Goal: Information Seeking & Learning: Learn about a topic

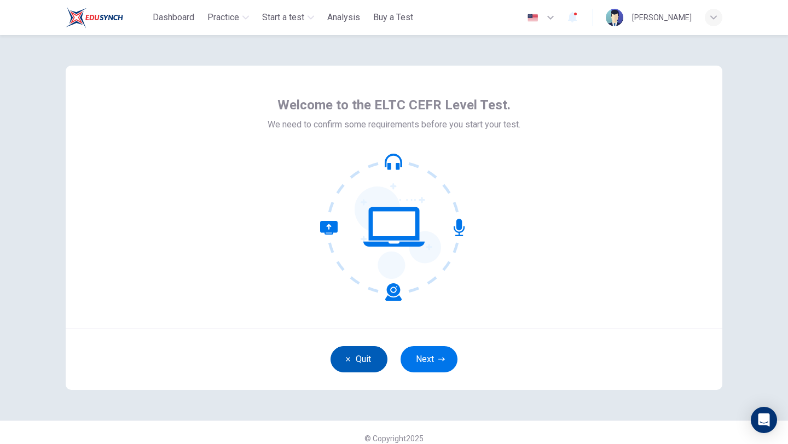
click at [342, 357] on button "Quit" at bounding box center [358, 359] width 57 height 26
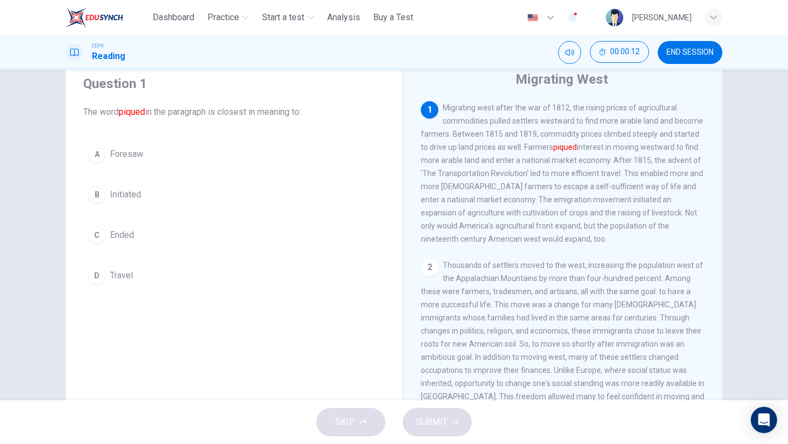
scroll to position [94, 0]
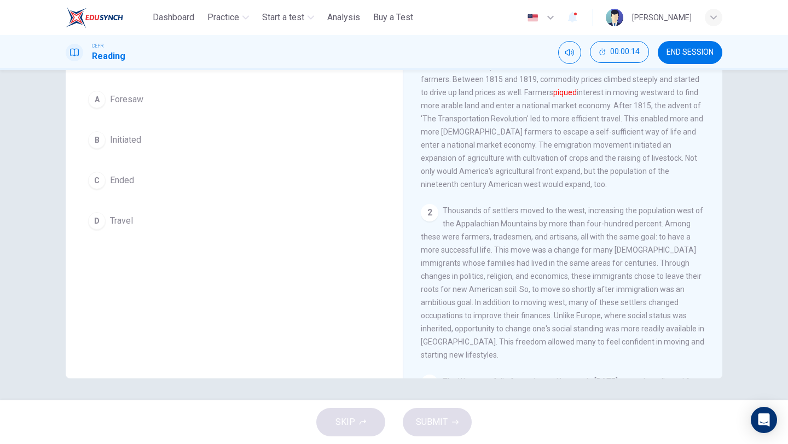
click at [714, 55] on button "END SESSION" at bounding box center [689, 52] width 65 height 23
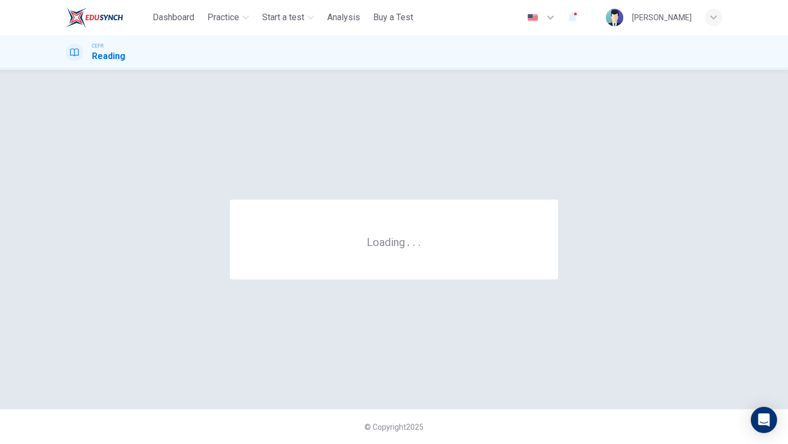
scroll to position [0, 0]
